Goal: Information Seeking & Learning: Learn about a topic

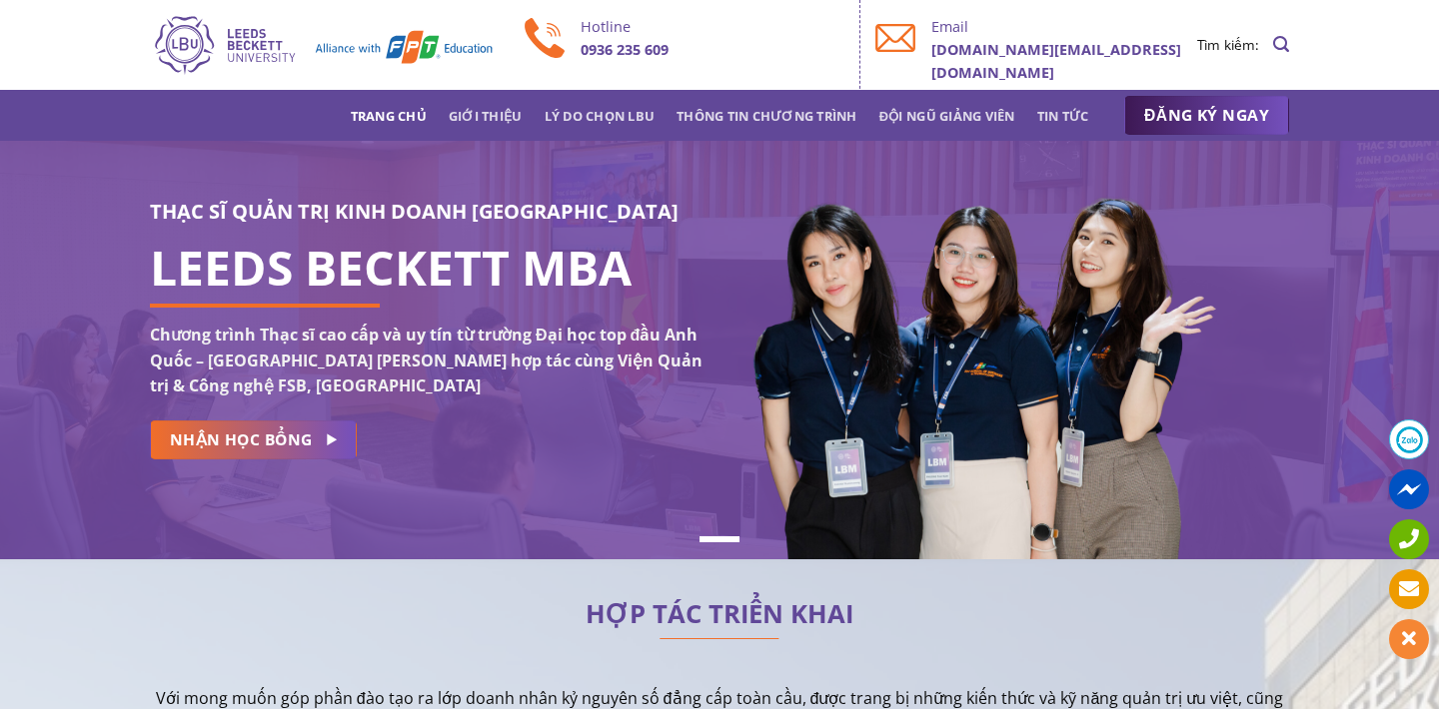
click at [392, 113] on link "Trang chủ" at bounding box center [389, 116] width 76 height 36
click at [478, 116] on link "Giới thiệu" at bounding box center [486, 116] width 74 height 36
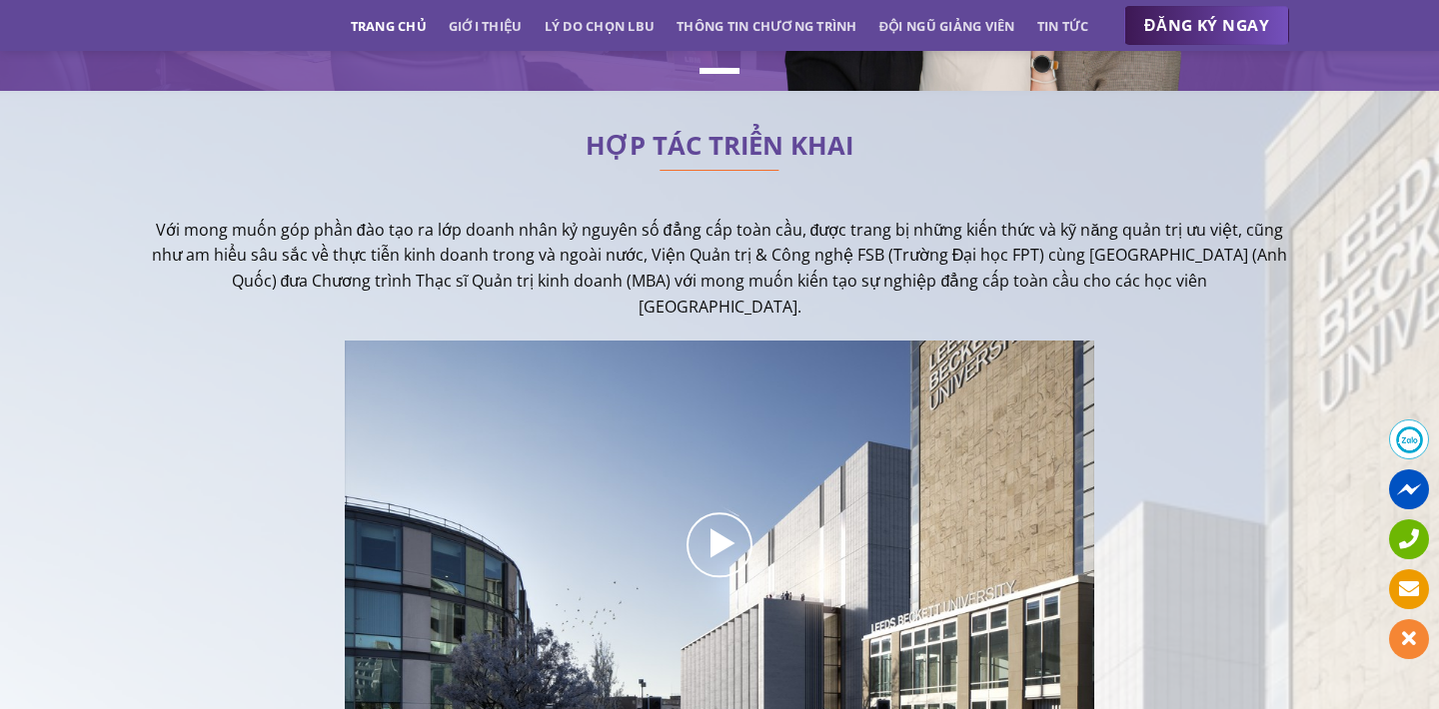
scroll to position [490, 0]
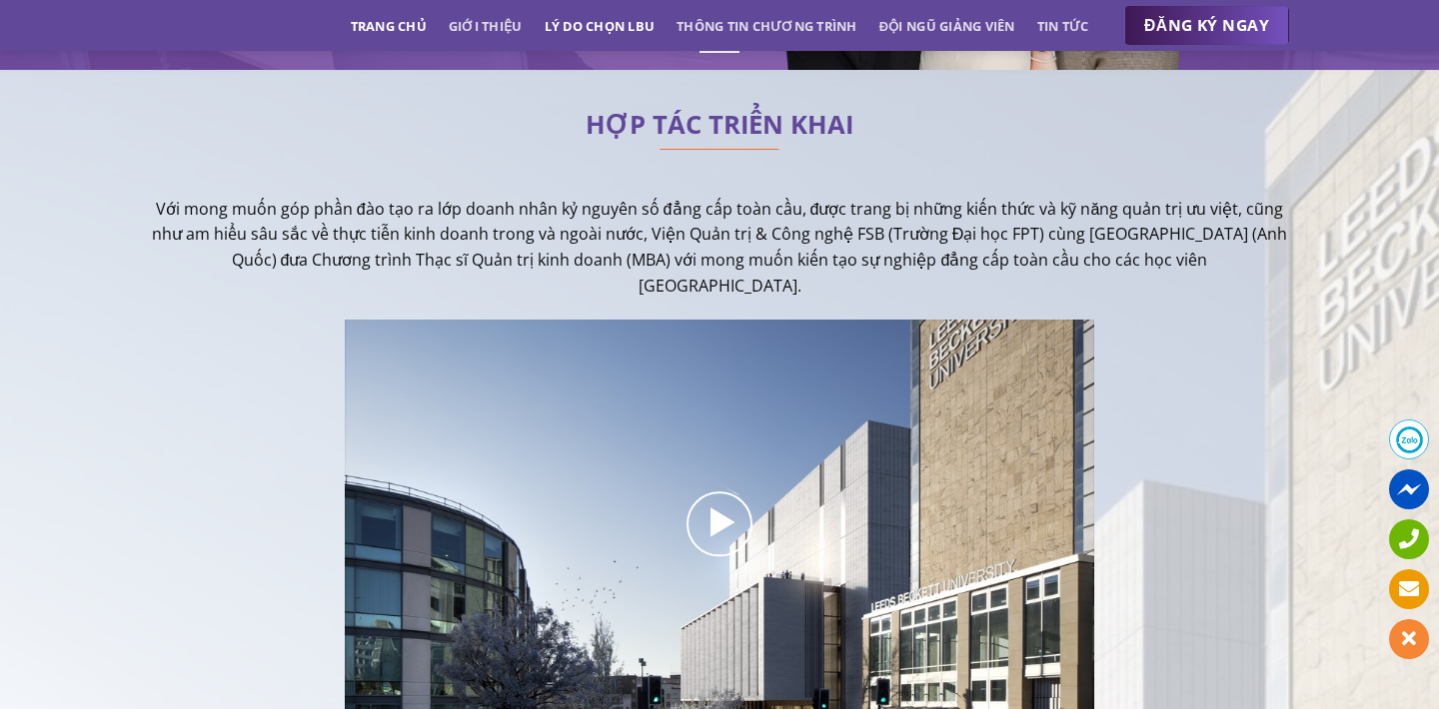
click at [590, 14] on link "Lý do chọn LBU" at bounding box center [599, 26] width 111 height 36
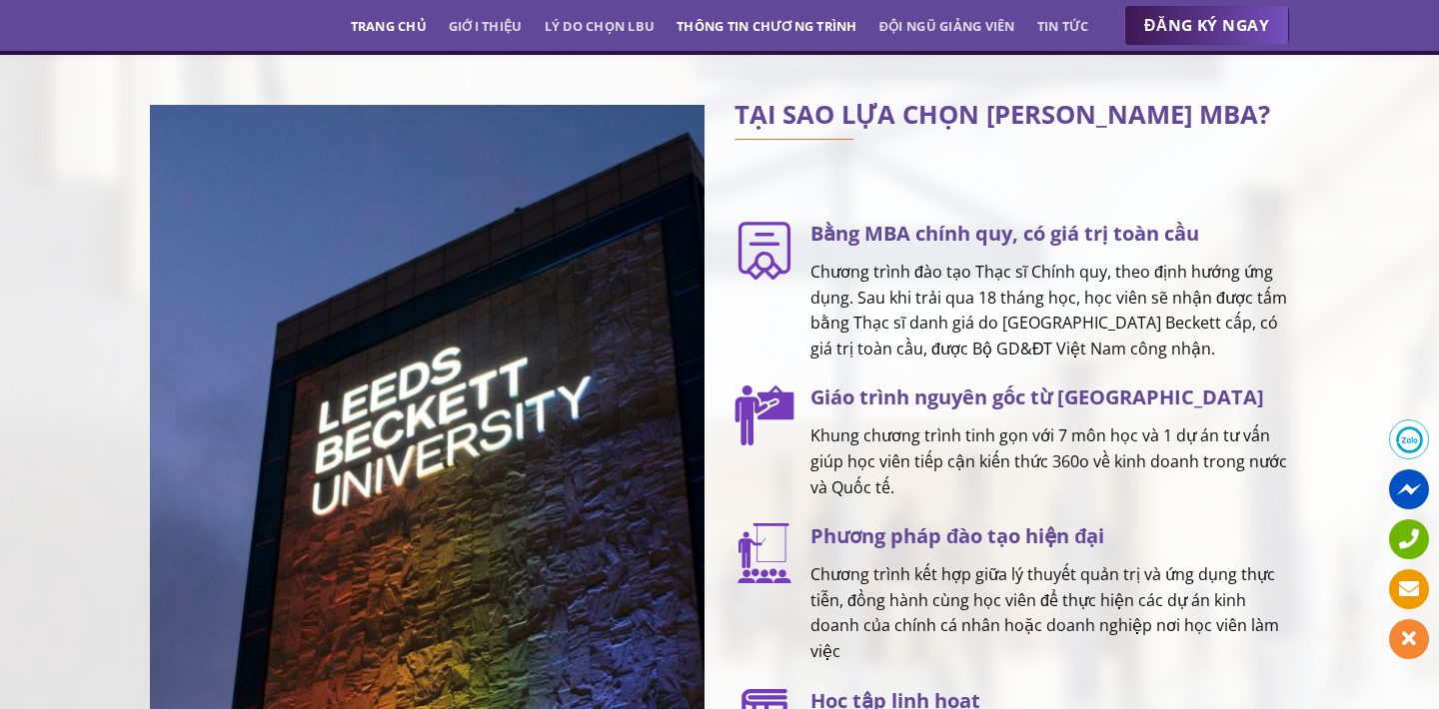
click at [740, 14] on link "Thông tin chương trình" at bounding box center [766, 26] width 181 height 36
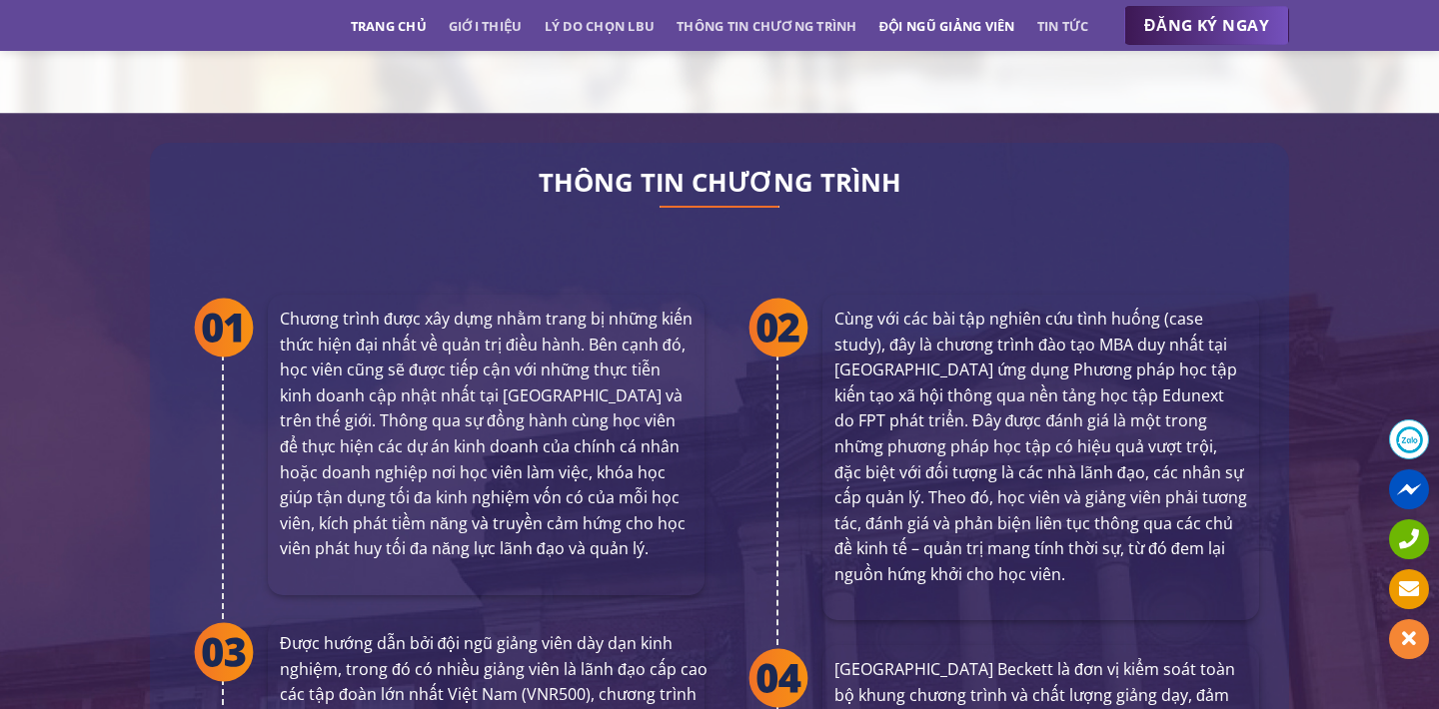
click at [911, 19] on link "Đội ngũ giảng viên" at bounding box center [947, 26] width 136 height 36
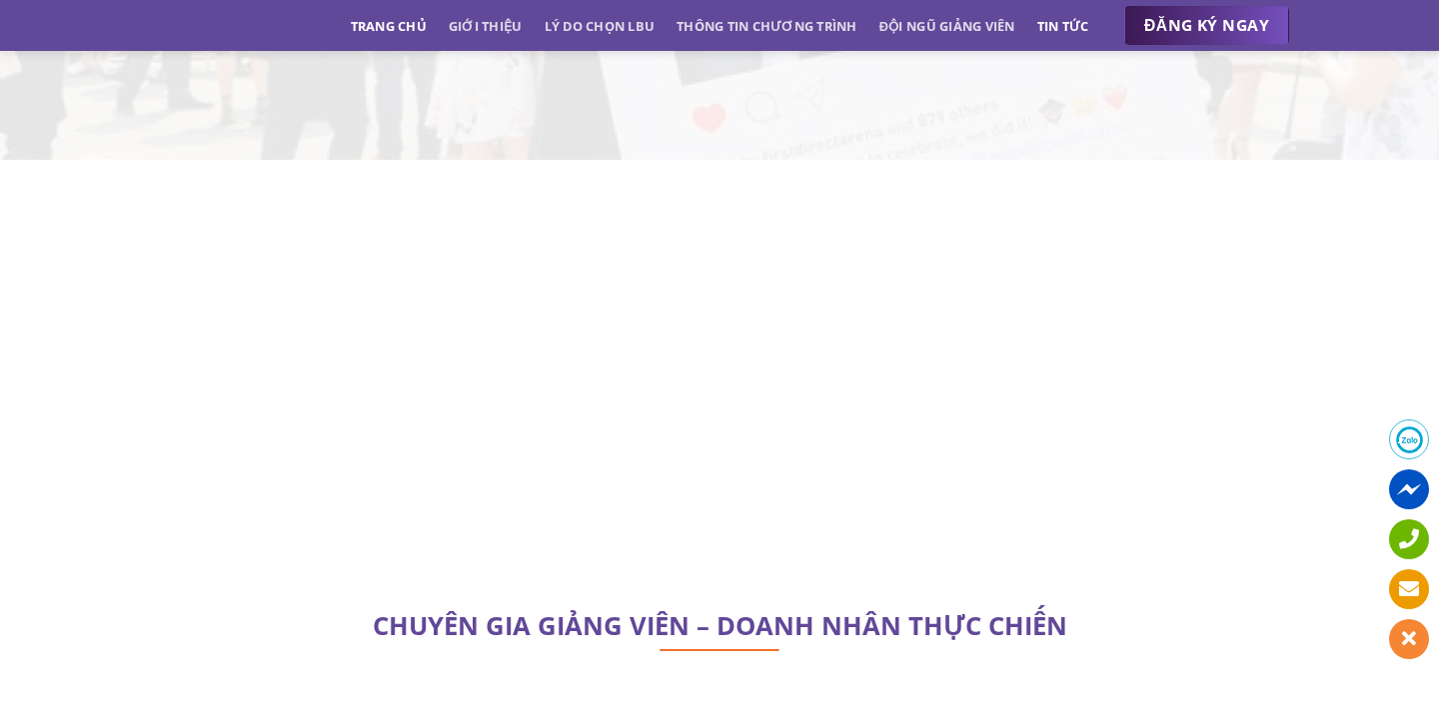
scroll to position [5715, 0]
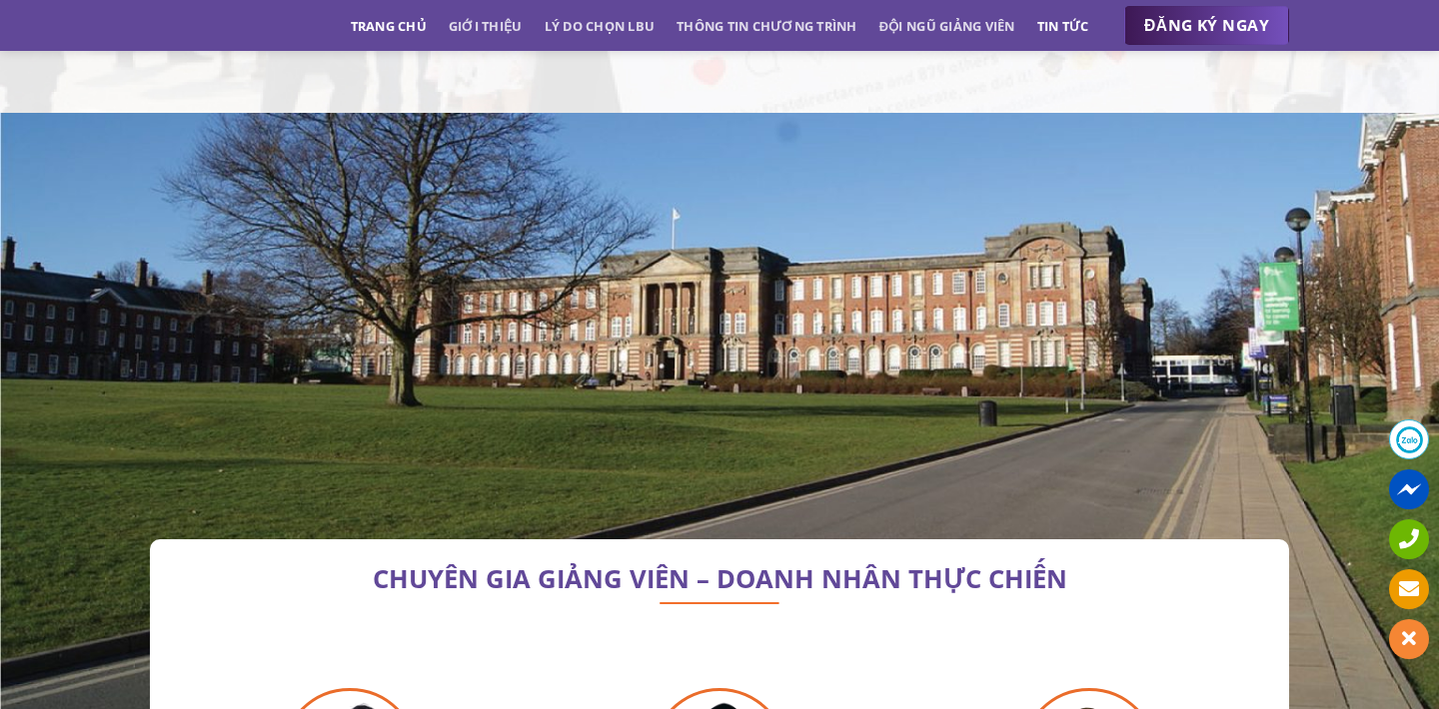
click at [1053, 21] on link "Tin tức" at bounding box center [1063, 26] width 52 height 36
